Goal: Information Seeking & Learning: Check status

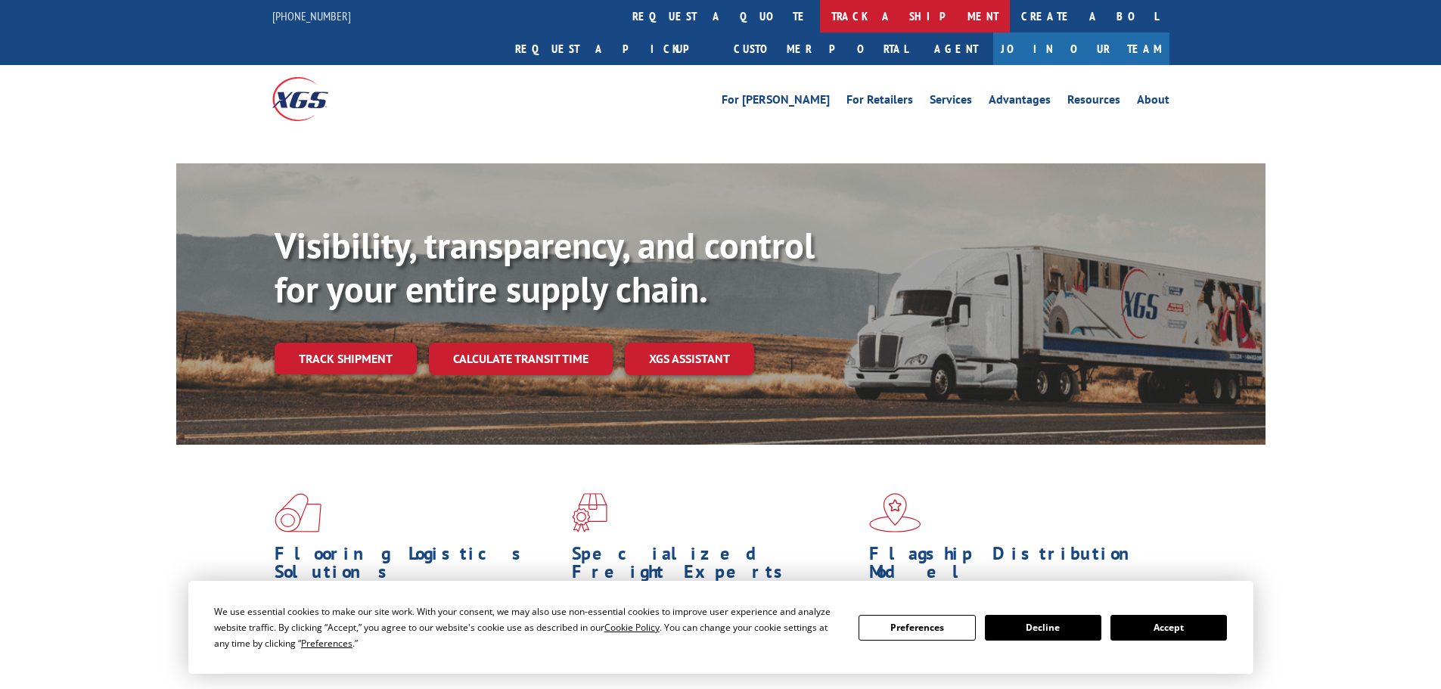
click at [820, 22] on link "track a shipment" at bounding box center [915, 16] width 190 height 33
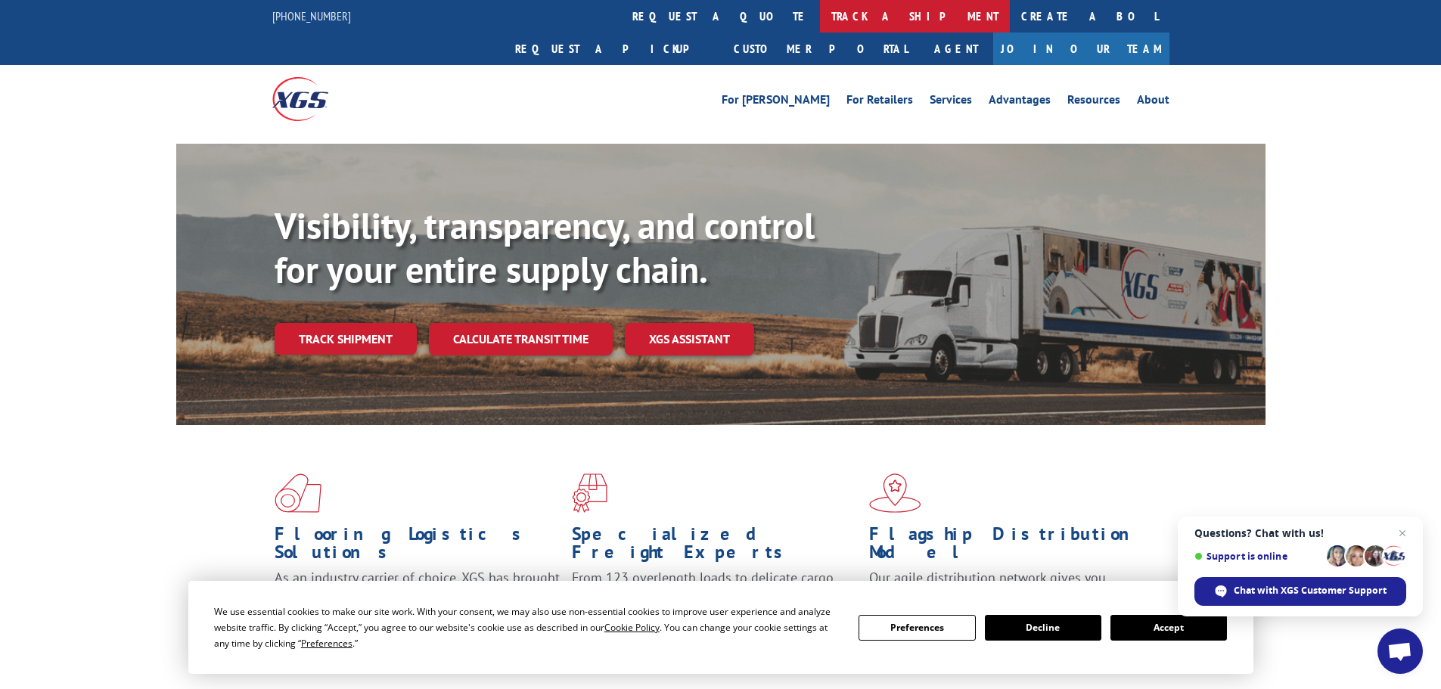
click at [820, 17] on link "track a shipment" at bounding box center [915, 16] width 190 height 33
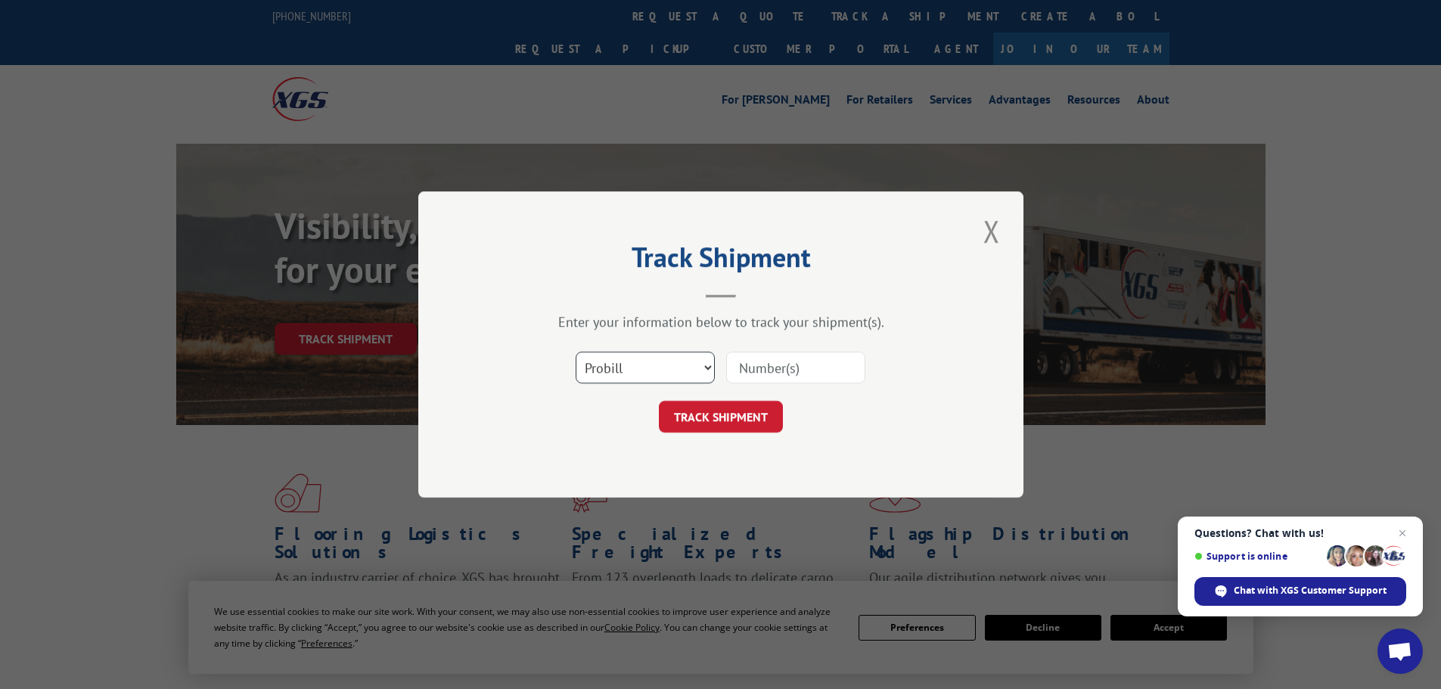
click at [621, 372] on select "Select category... Probill BOL PO" at bounding box center [645, 368] width 139 height 32
select select "po"
click at [576, 352] on select "Select category... Probill BOL PO" at bounding box center [645, 368] width 139 height 32
click at [757, 372] on input at bounding box center [795, 368] width 139 height 32
paste input "01525845"
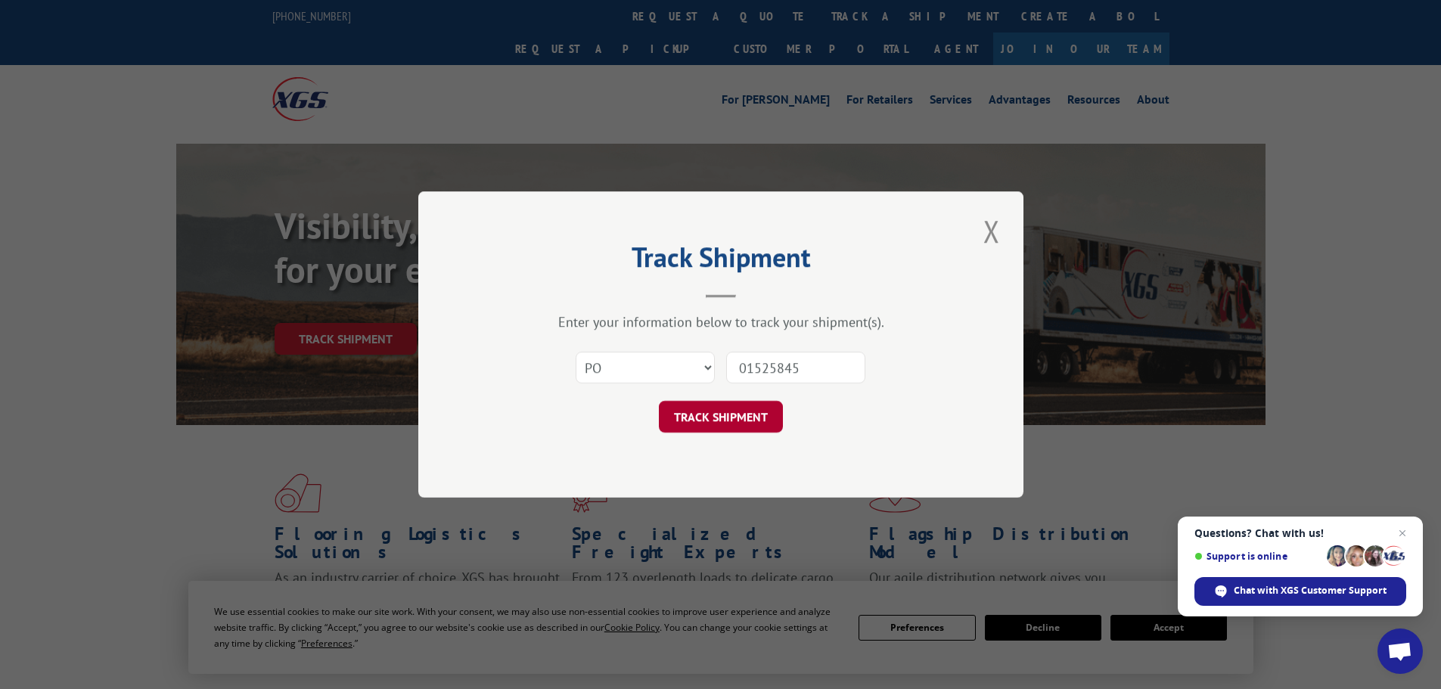
type input "01525845"
click at [720, 414] on button "TRACK SHIPMENT" at bounding box center [721, 417] width 124 height 32
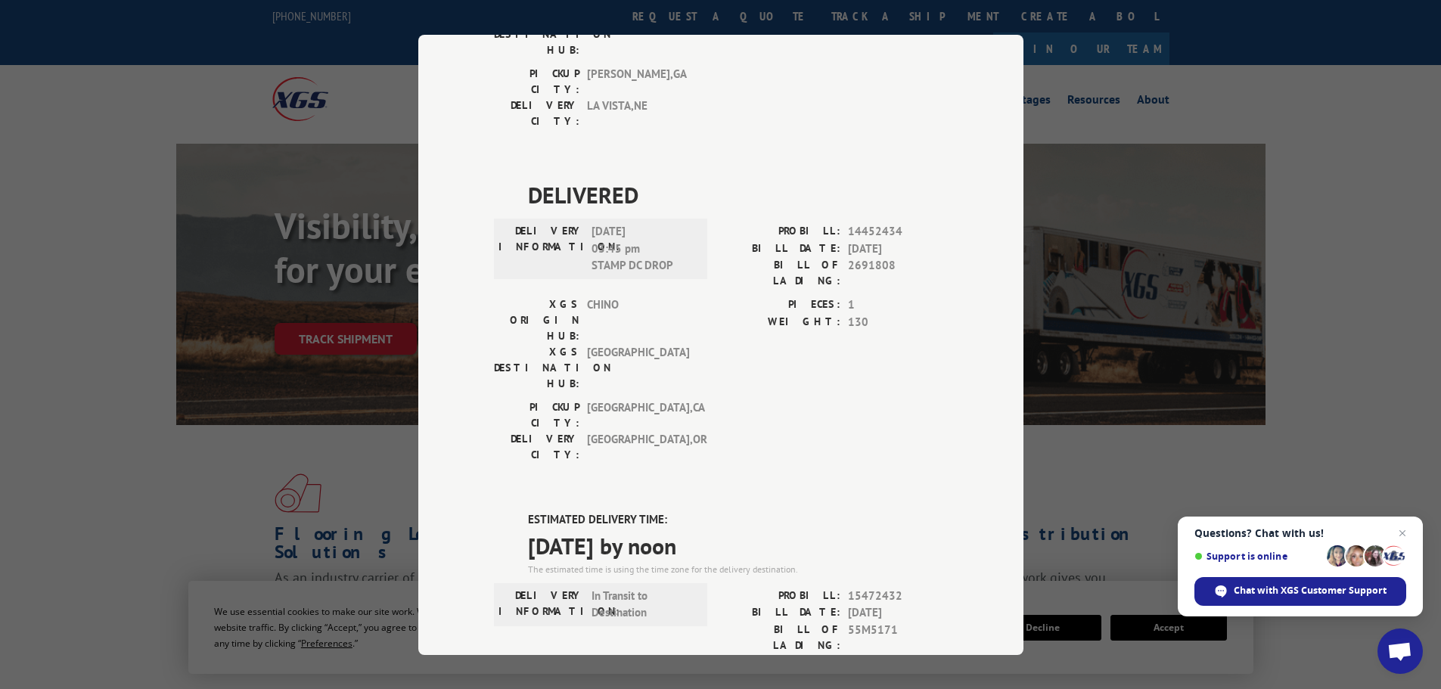
scroll to position [681, 0]
